Goal: Task Accomplishment & Management: Complete application form

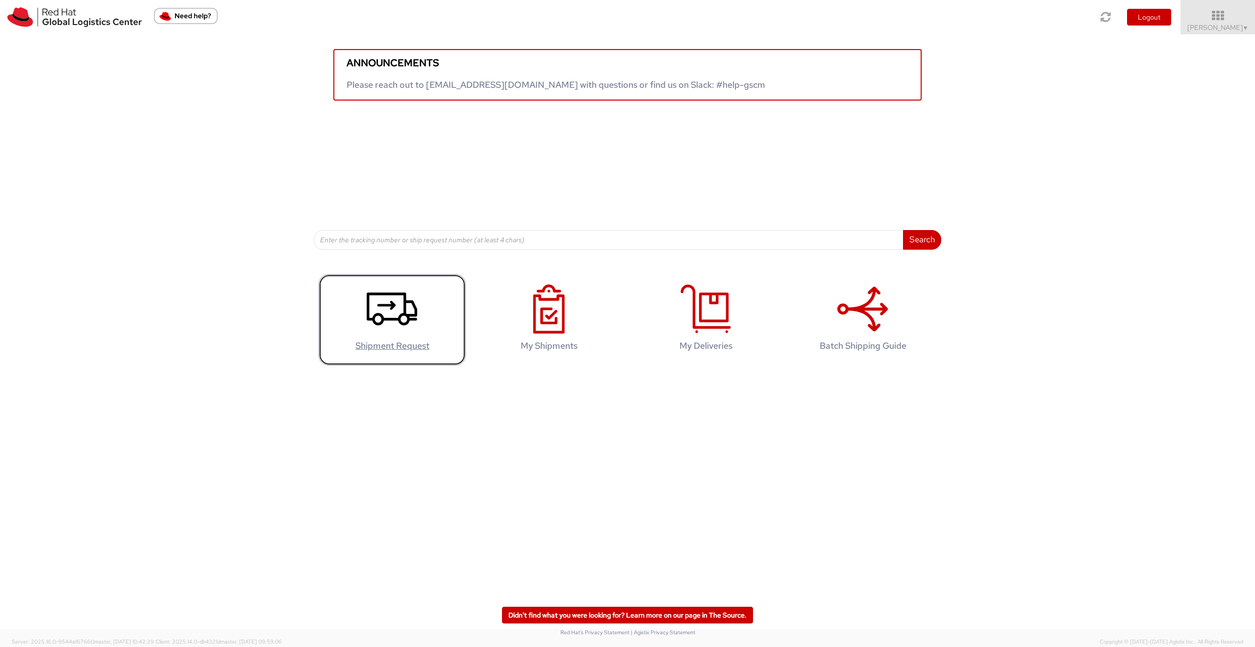
click at [404, 325] on use at bounding box center [392, 308] width 51 height 33
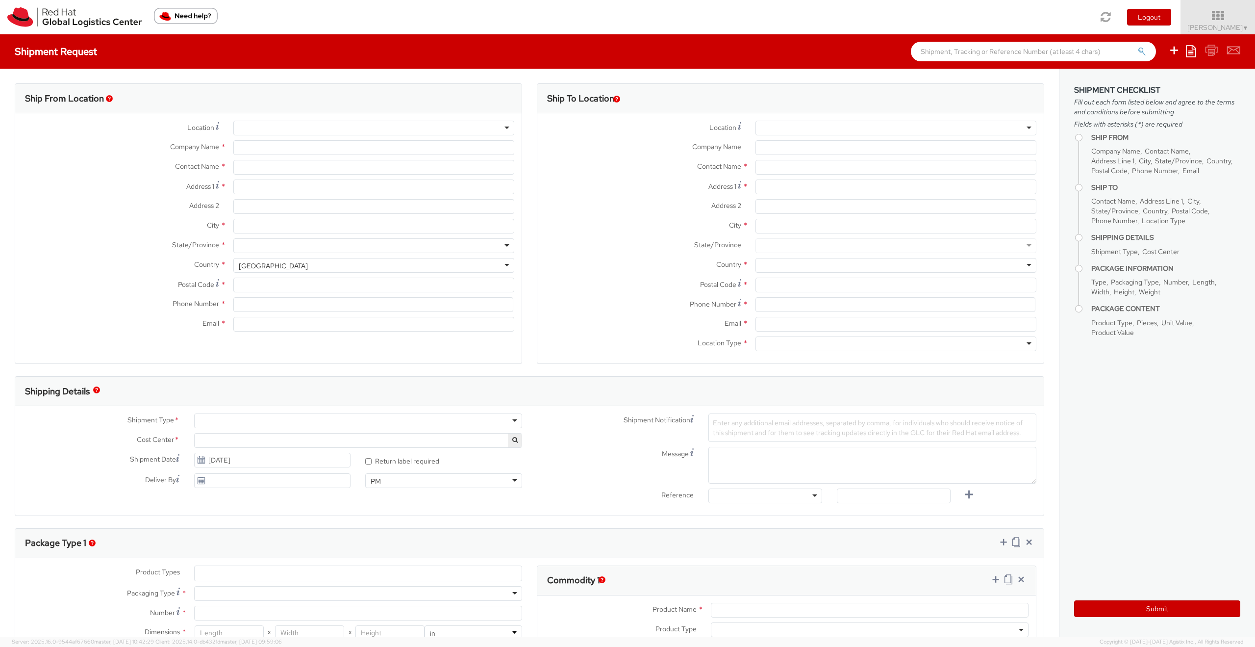
select select "809"
select select
type input "Red Hat Limited"
type input "[PERSON_NAME]"
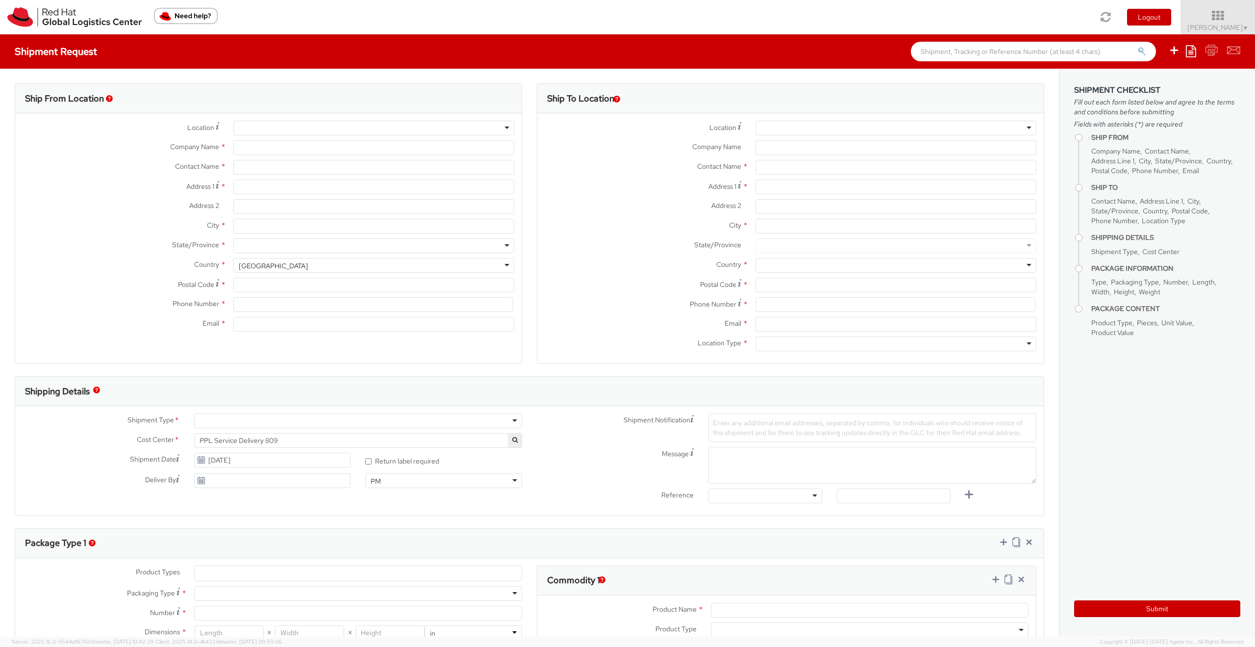
type input "6700 Cork Airport Business Park"
type input "Kinsale Rd"
type input "CORK"
type input "T12 XR60"
type input "353 21 2303400"
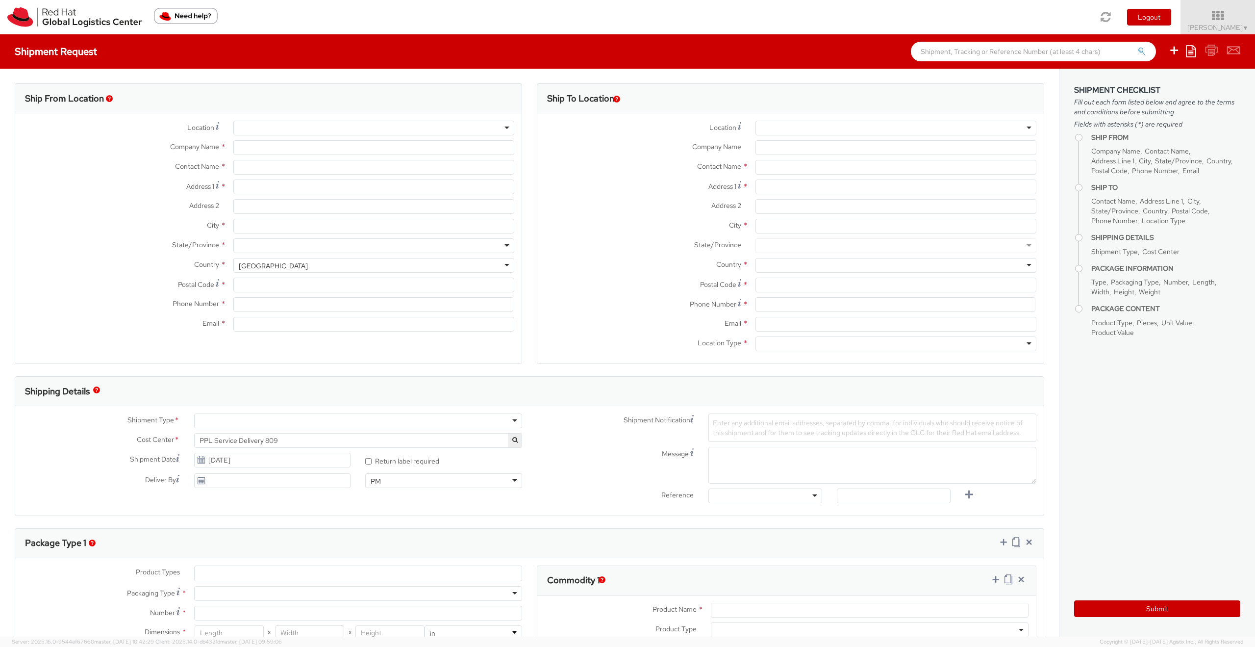
type input "chorgan@redhat.com"
select select "CM"
select select "KGS"
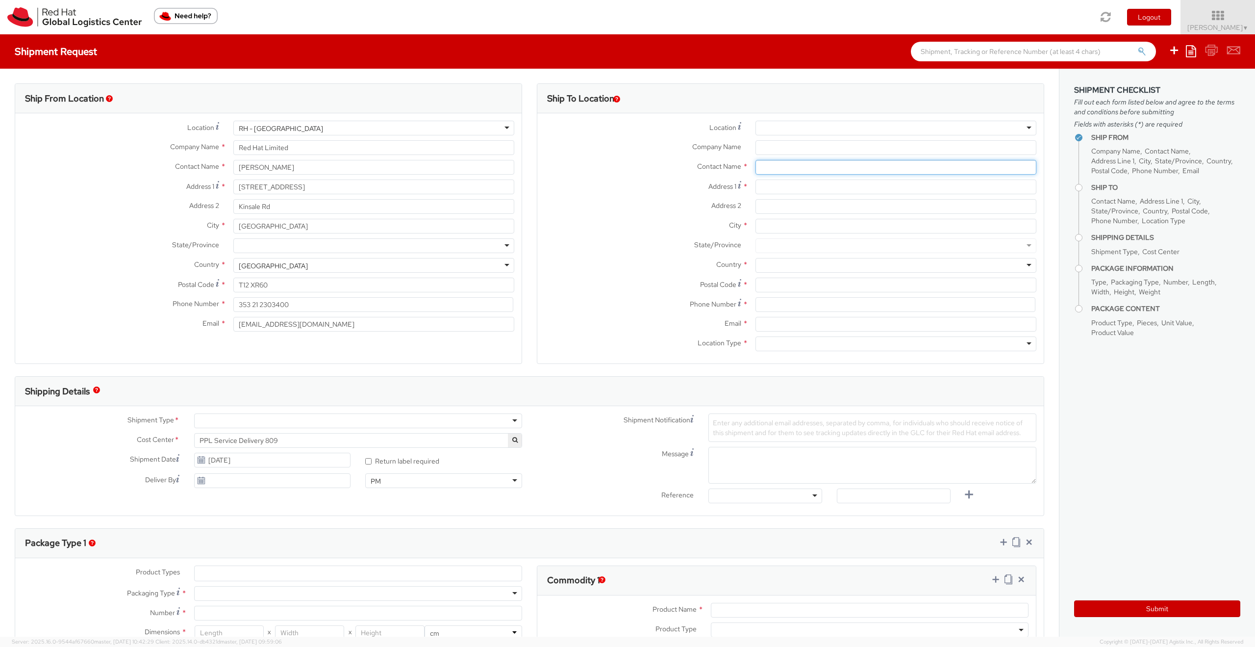
click at [791, 165] on input "text" at bounding box center [896, 167] width 281 height 15
paste input "[PERSON_NAME]"
drag, startPoint x: 777, startPoint y: 169, endPoint x: 837, endPoint y: 181, distance: 61.7
click at [837, 181] on div "Location * RH - Amsterdam - MSO RH - Amsterdam Data Center RH - Ashburn Data Ce…" at bounding box center [790, 238] width 507 height 235
type input "Dana"
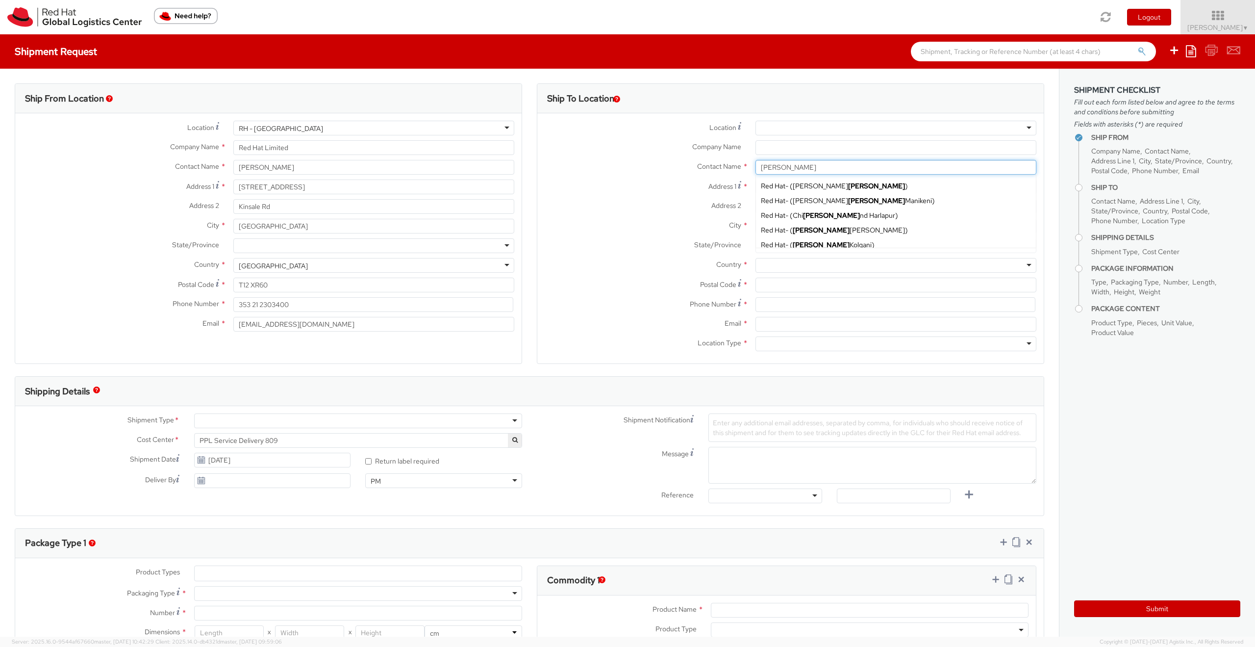
click at [774, 168] on input "Dana" at bounding box center [896, 167] width 281 height 15
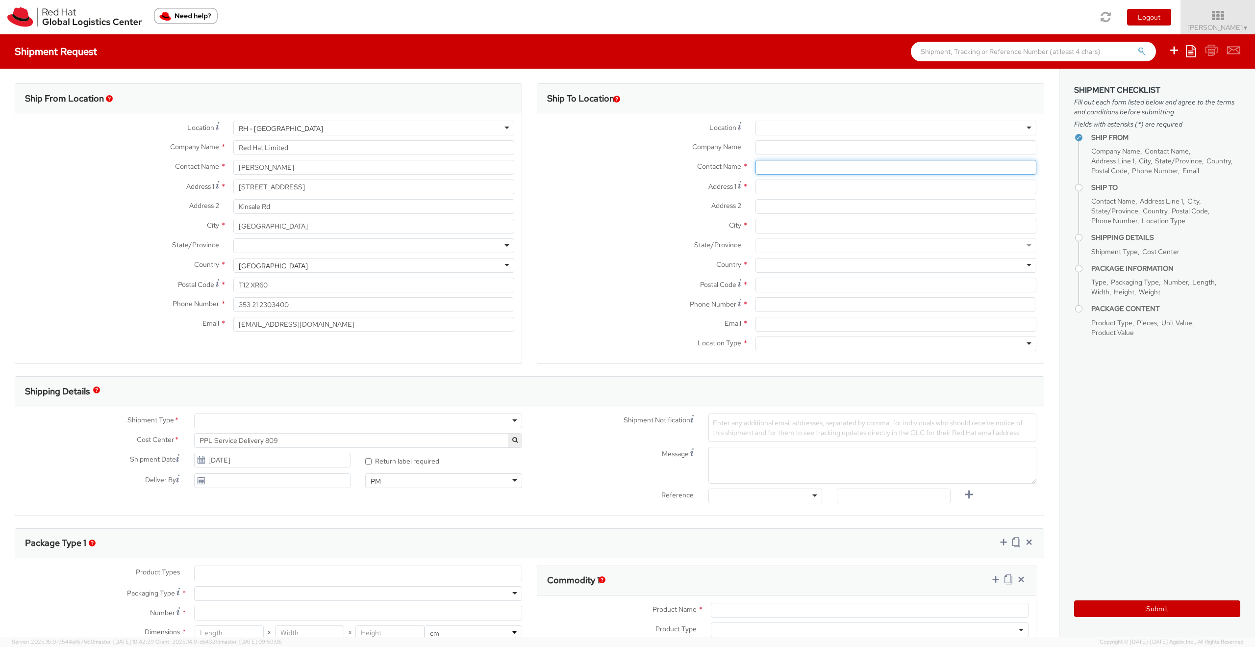
paste input "[PERSON_NAME]"
drag, startPoint x: 772, startPoint y: 167, endPoint x: 710, endPoint y: 169, distance: 62.3
click at [710, 169] on div "Contact Name * Dana Janakova Dana" at bounding box center [790, 167] width 507 height 15
type input "Janakova"
drag, startPoint x: 812, startPoint y: 168, endPoint x: 707, endPoint y: 166, distance: 105.5
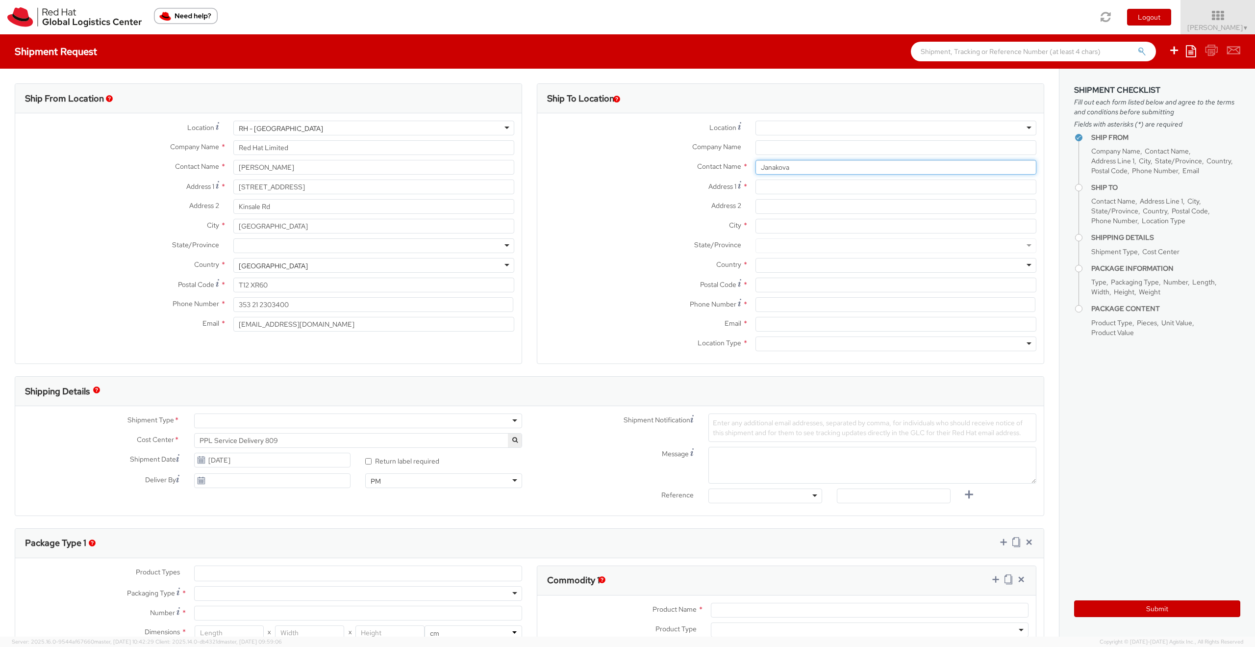
click at [707, 166] on div "Contact Name * Janakova Dana" at bounding box center [790, 167] width 507 height 15
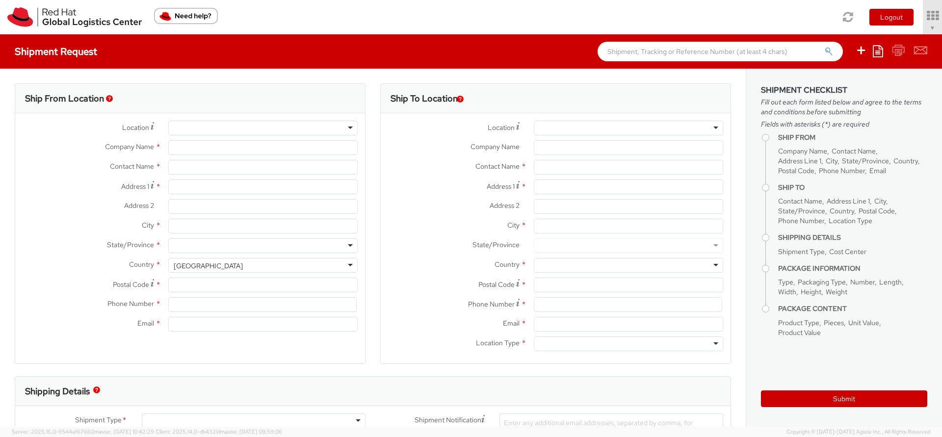
select select "809"
type input "Red Hat Limited"
type input "Charyl Horgan"
type input "6700 Cork Airport Business Park"
type input "Kinsale Rd"
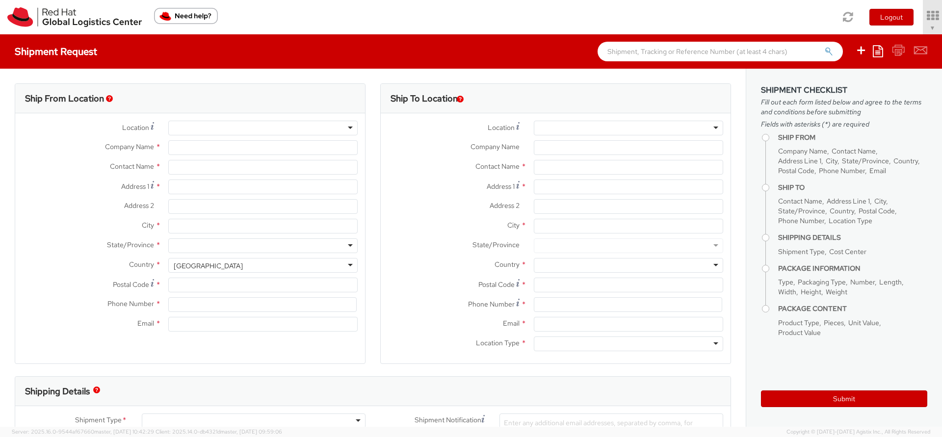
type input "CORK"
type input "T12 XR60"
type input "353 21 2303400"
type input "chorgan@redhat.com"
select select "CM"
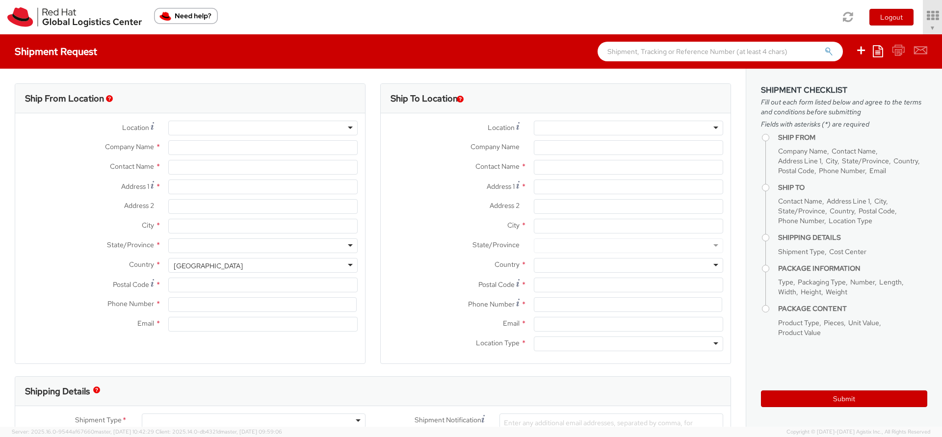
select select "KGS"
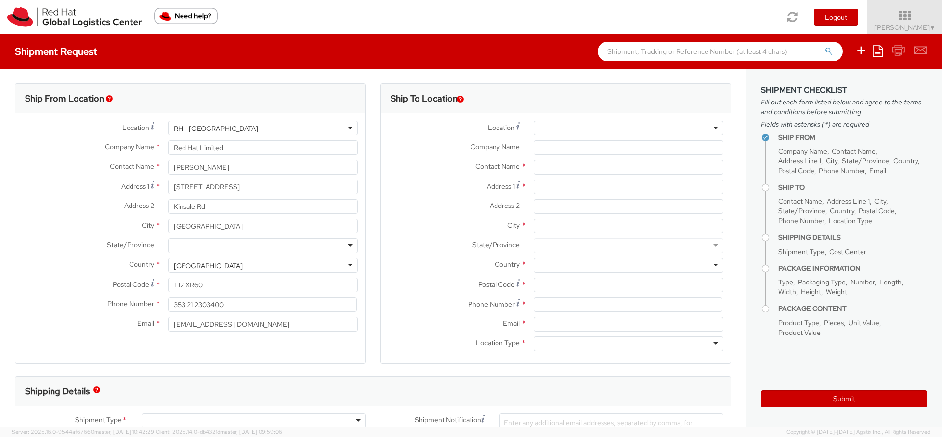
select select
click at [537, 166] on input "text" at bounding box center [628, 167] width 189 height 15
paste input "[PERSON_NAME]"
drag, startPoint x: 549, startPoint y: 165, endPoint x: 503, endPoint y: 163, distance: 46.7
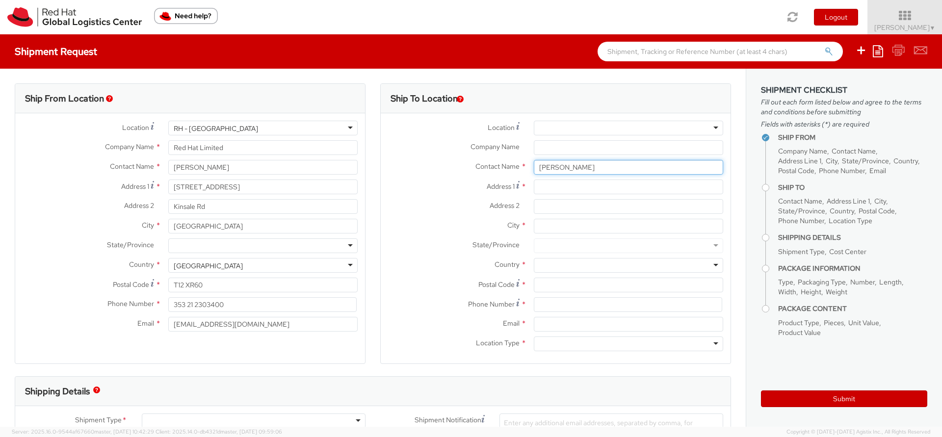
click at [503, 163] on div "Contact Name * Dana Janakova" at bounding box center [556, 167] width 350 height 15
type input "Janakova"
drag, startPoint x: 607, startPoint y: 170, endPoint x: 503, endPoint y: 169, distance: 103.5
click at [503, 169] on div "Contact Name * Janakova" at bounding box center [556, 167] width 350 height 15
type input "D"
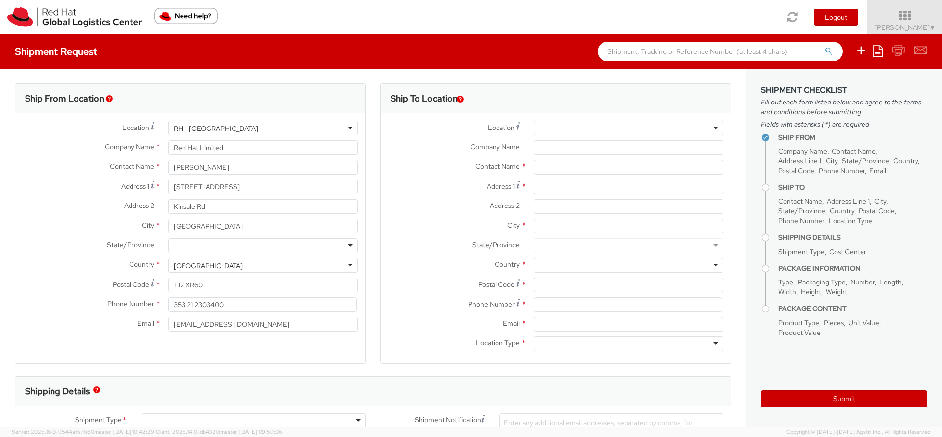
click at [576, 128] on div at bounding box center [628, 128] width 189 height 15
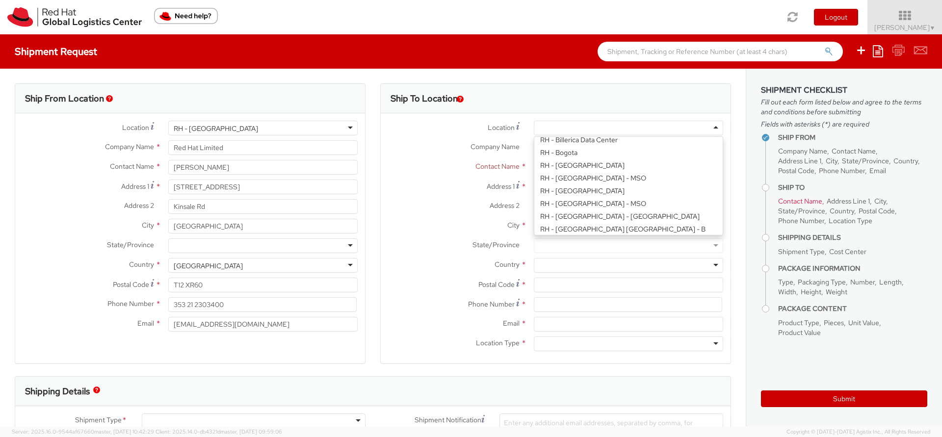
scroll to position [233, 0]
type input "Red Hat Czech s.r.o."
type input "Purkynova 647/111"
type input "BRNO"
type input "621 00"
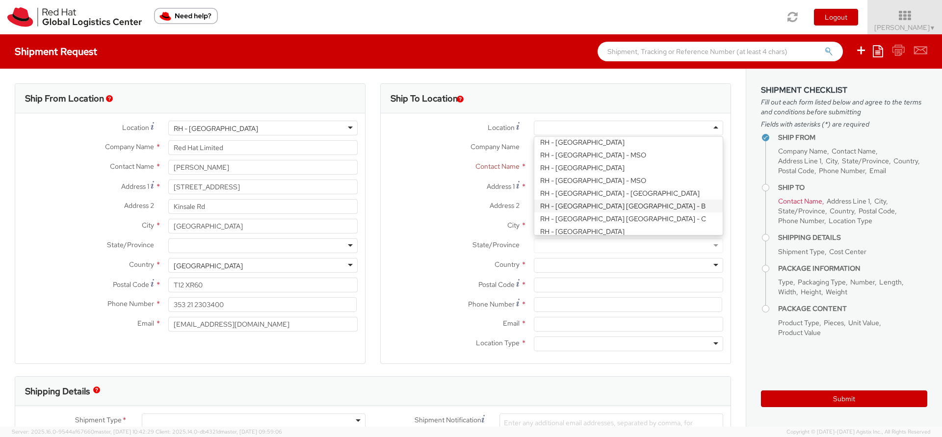
type input "420 532 294 555"
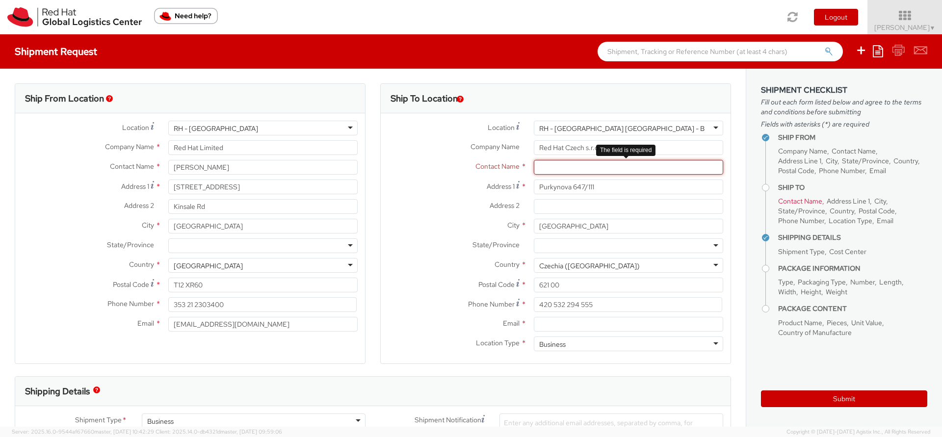
click at [548, 170] on input "text" at bounding box center [628, 167] width 189 height 15
paste input "[PERSON_NAME]"
type input "[PERSON_NAME]"
click at [445, 210] on label "Address 2 *" at bounding box center [454, 205] width 146 height 13
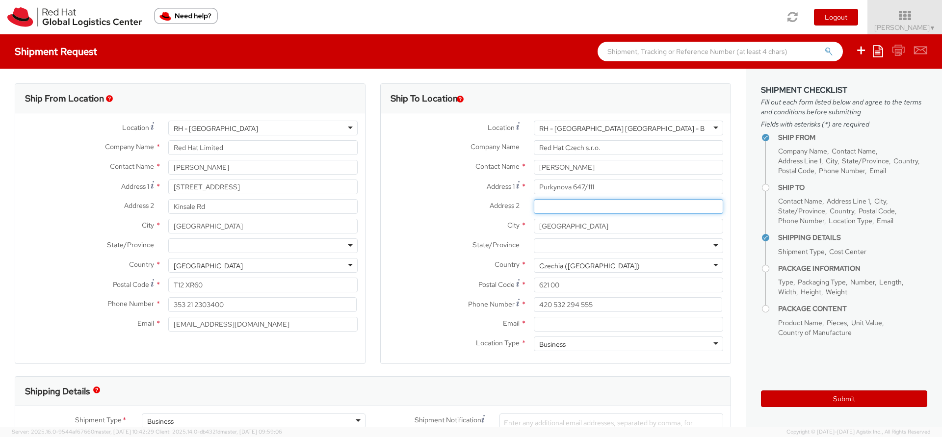
click at [534, 210] on input "Address 2 *" at bounding box center [628, 206] width 189 height 15
click at [552, 324] on input "Email *" at bounding box center [628, 324] width 189 height 15
paste input "ddurdova@redhat.com"
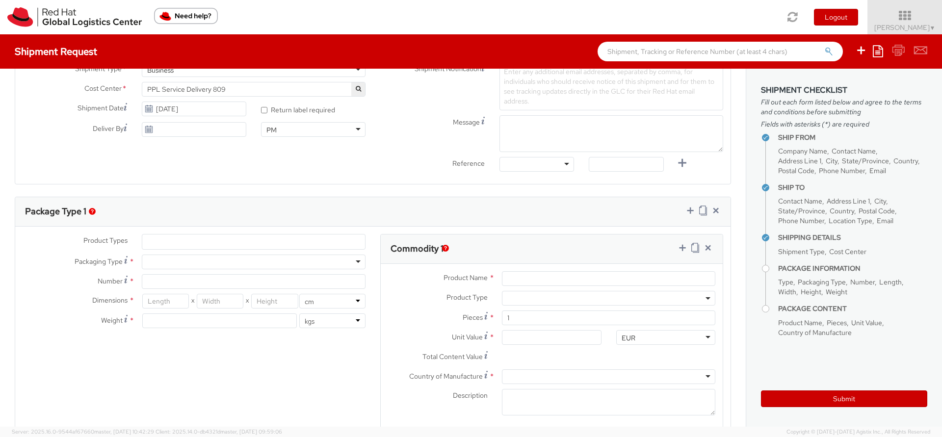
scroll to position [350, 0]
type input "ddurdova@redhat.com"
click at [204, 238] on ul at bounding box center [253, 243] width 223 height 15
click at [208, 242] on ul at bounding box center [253, 243] width 223 height 15
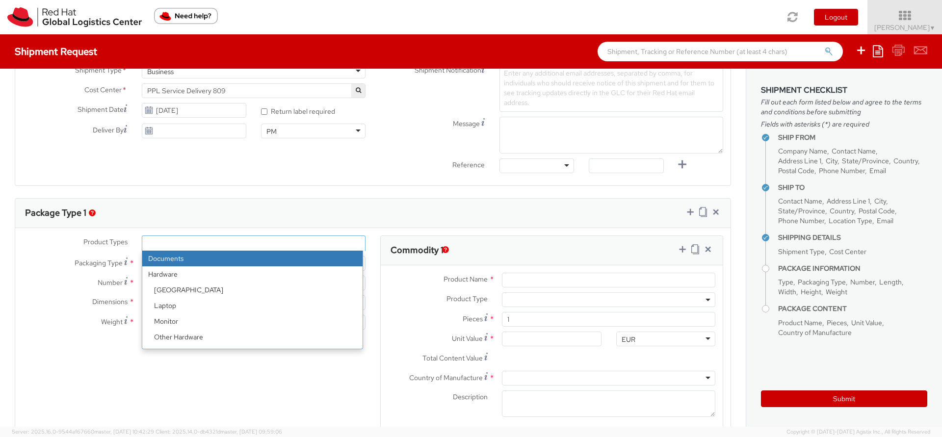
select select "DOCUMENT"
type input "Documents"
select select "DOCUMENT"
type input "1.00"
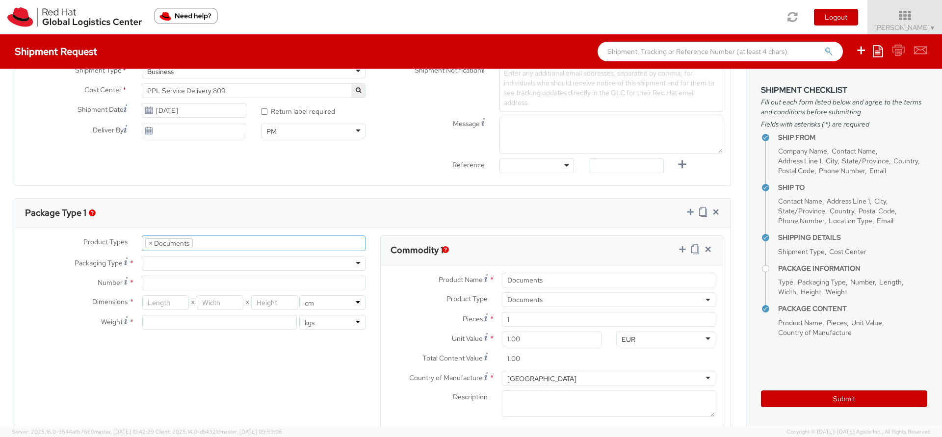
click at [203, 266] on div at bounding box center [254, 263] width 224 height 15
type input "1"
type input "24.13"
type input "31.75"
type input "0.64"
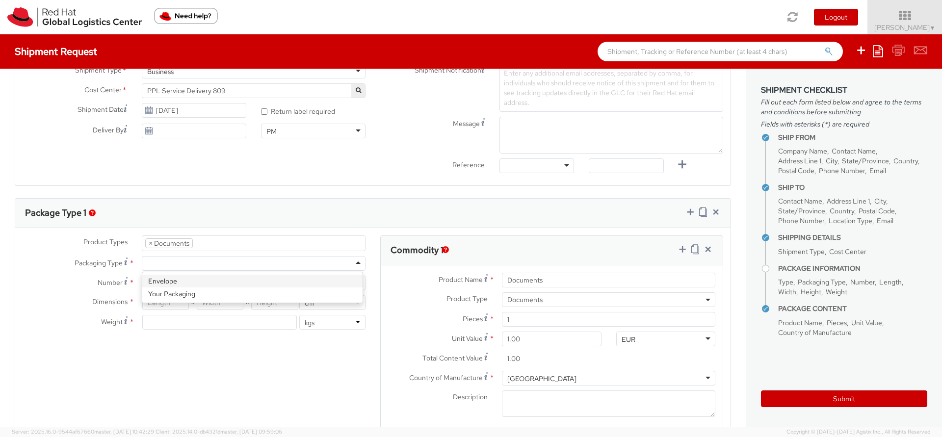
type input "0.5"
click at [845, 402] on button "Submit" at bounding box center [844, 398] width 166 height 17
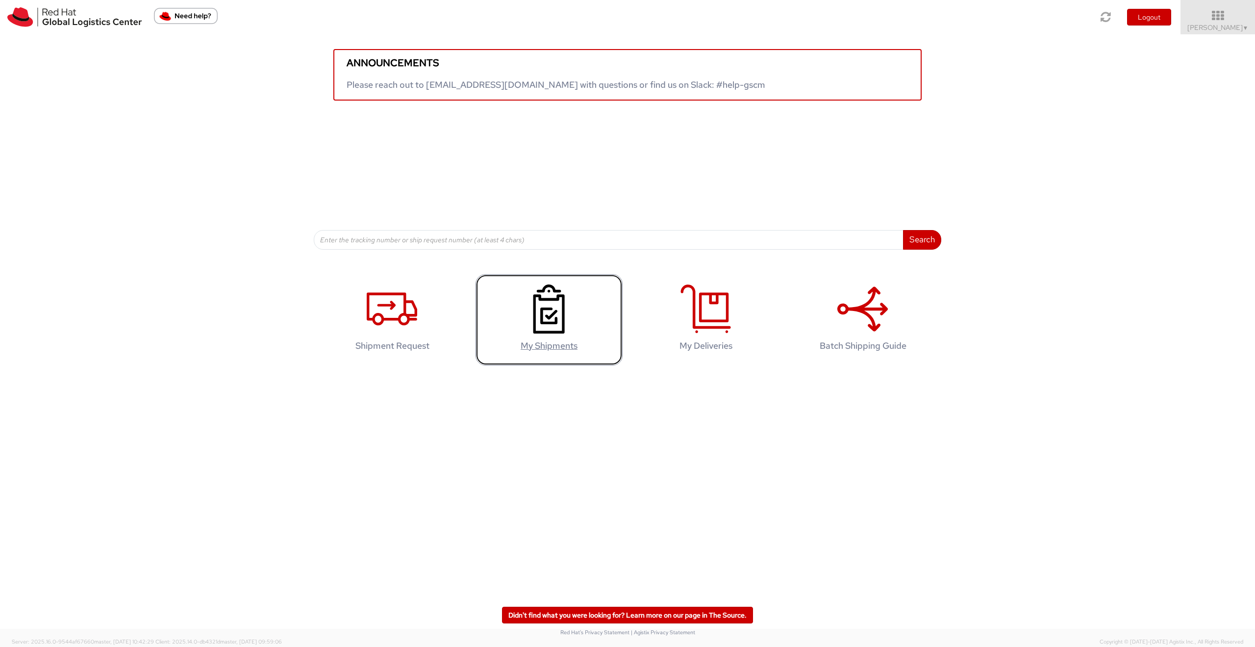
click at [545, 333] on icon at bounding box center [549, 308] width 51 height 49
